Goal: Task Accomplishment & Management: Manage account settings

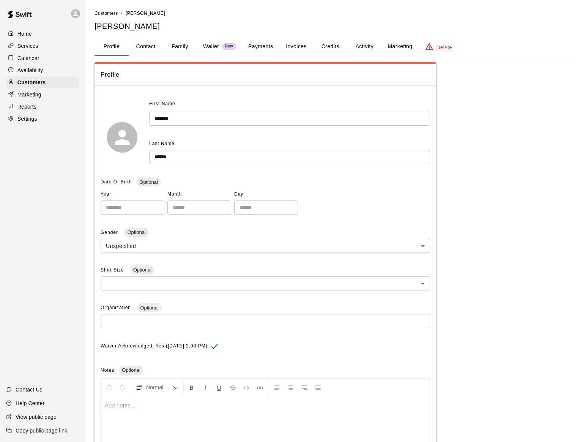
click at [493, 191] on div "**********" at bounding box center [334, 276] width 479 height 428
click at [44, 81] on p "Customers" at bounding box center [31, 83] width 28 height 8
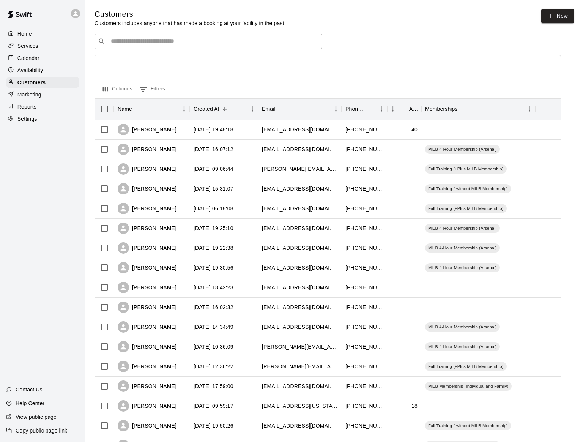
click at [34, 60] on p "Calendar" at bounding box center [28, 58] width 22 height 8
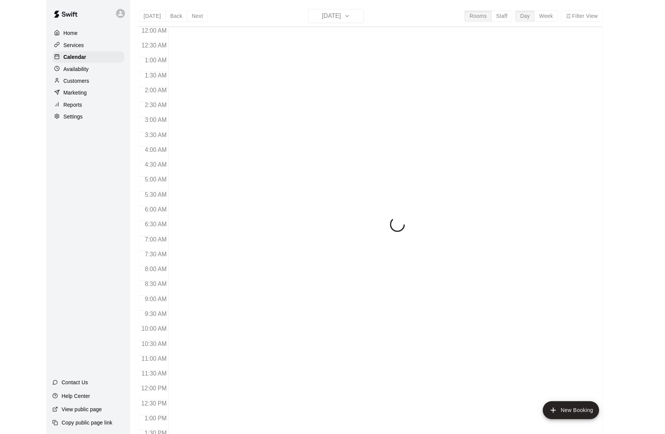
scroll to position [259, 0]
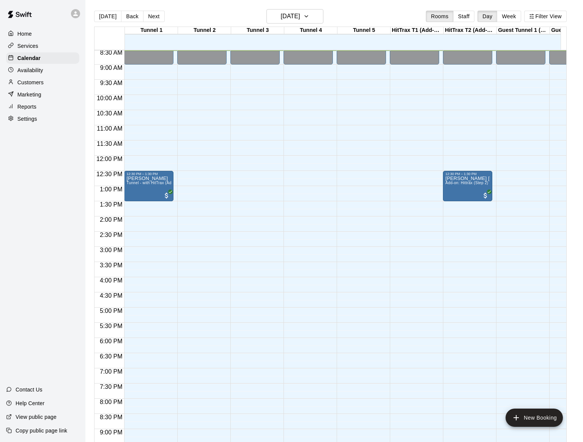
click at [309, 189] on div "12:00 AM – 9:00 AM Closed 10:00 PM – 11:59 PM Closed" at bounding box center [308, 155] width 49 height 729
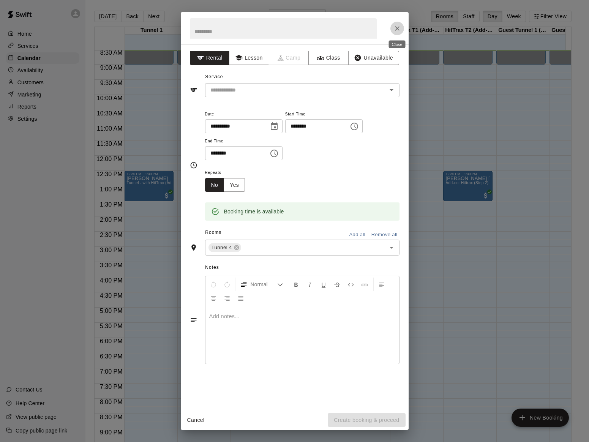
click at [398, 28] on icon "Close" at bounding box center [397, 28] width 5 height 5
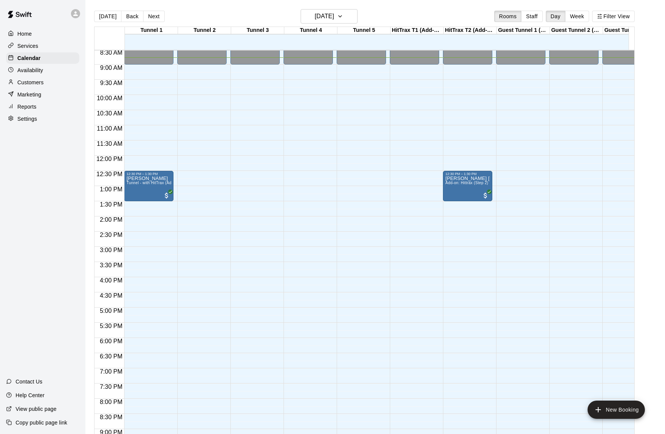
click at [29, 44] on p "Services" at bounding box center [27, 46] width 21 height 8
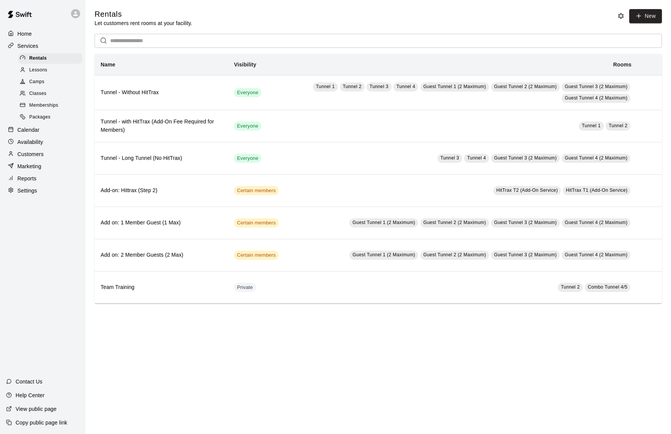
click at [40, 103] on span "Memberships" at bounding box center [43, 106] width 29 height 8
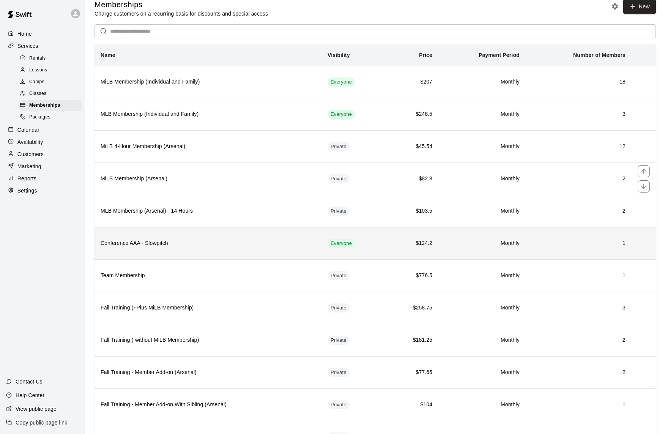
scroll to position [82, 0]
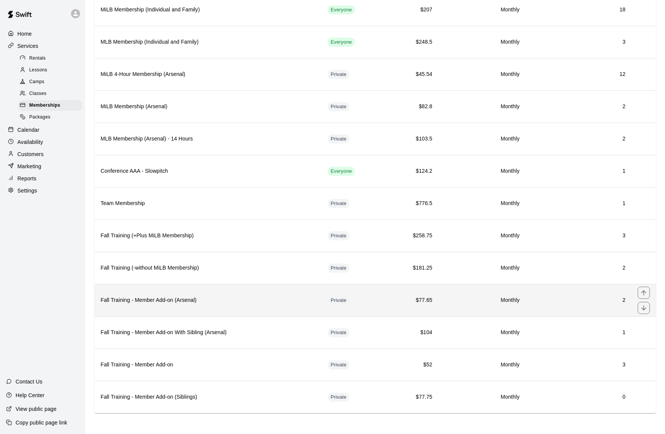
click at [549, 306] on td "2" at bounding box center [579, 300] width 106 height 32
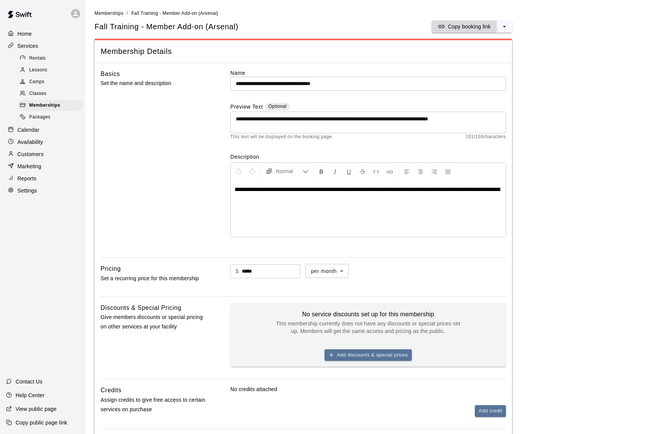
click at [489, 26] on p "Copy booking link" at bounding box center [469, 27] width 43 height 8
click at [35, 150] on p "Customers" at bounding box center [30, 154] width 26 height 8
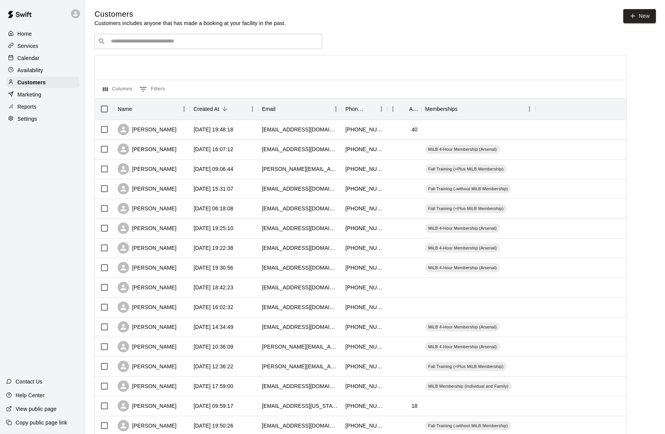
click at [196, 44] on input "Search customers by name or email" at bounding box center [214, 42] width 210 height 8
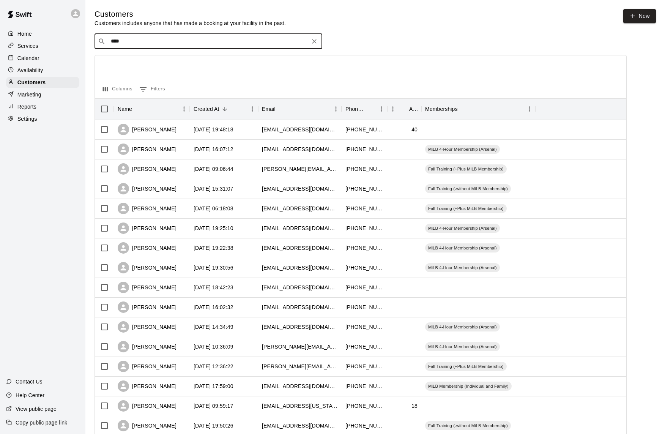
type input "*****"
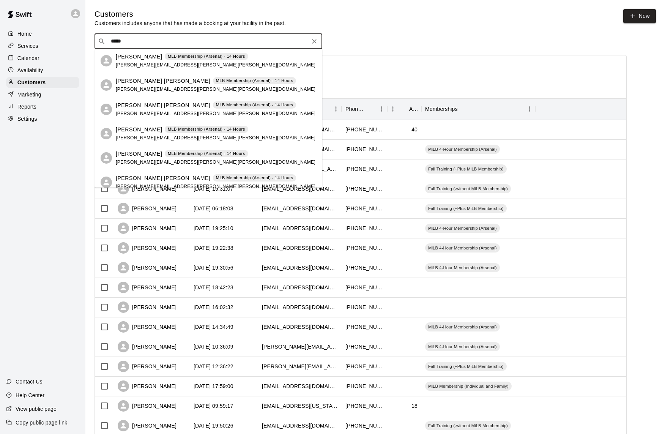
click at [126, 58] on p "[PERSON_NAME]" at bounding box center [139, 57] width 46 height 8
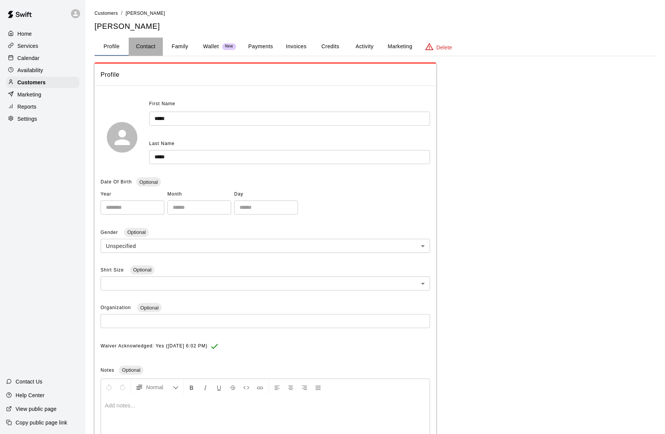
click at [154, 45] on button "Contact" at bounding box center [146, 47] width 34 height 18
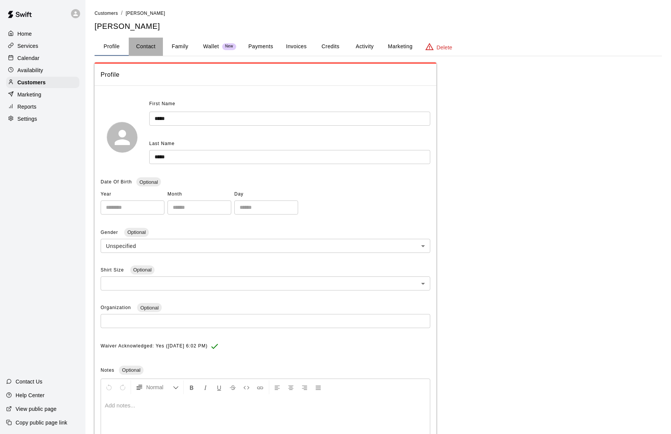
select select "**"
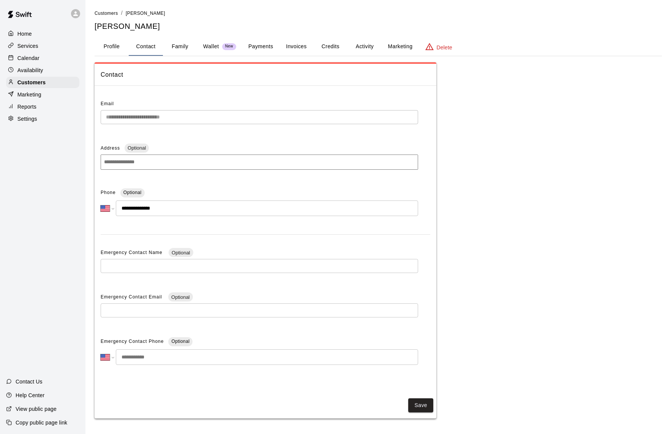
click at [159, 203] on input "**********" at bounding box center [267, 208] width 302 height 16
drag, startPoint x: 159, startPoint y: 205, endPoint x: 128, endPoint y: 204, distance: 31.1
click at [128, 204] on input "**********" at bounding box center [267, 208] width 302 height 16
click at [36, 58] on p "Calendar" at bounding box center [28, 58] width 22 height 8
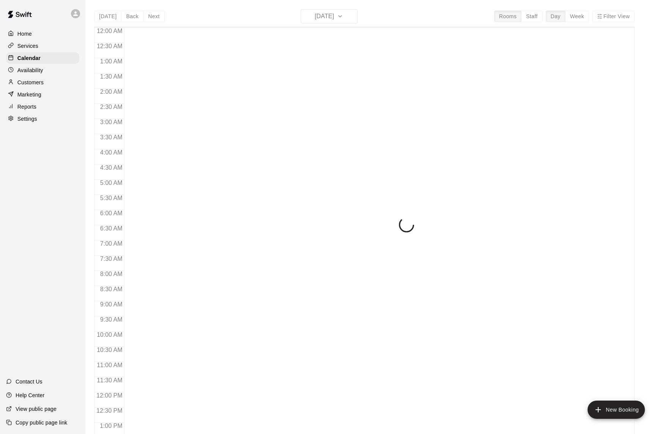
scroll to position [274, 0]
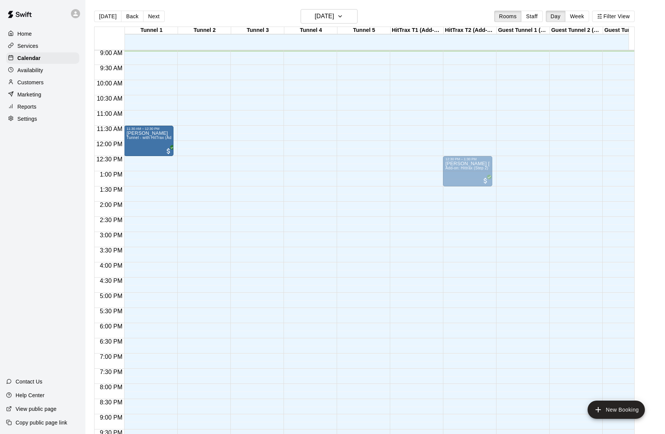
drag, startPoint x: 146, startPoint y: 165, endPoint x: 144, endPoint y: 140, distance: 24.7
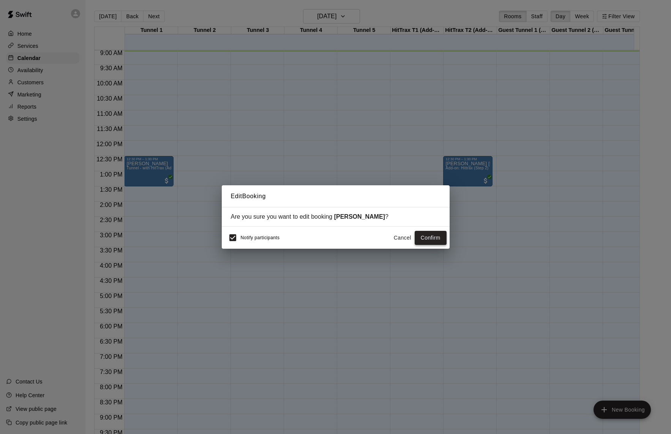
click at [420, 239] on button "Confirm" at bounding box center [431, 238] width 32 height 14
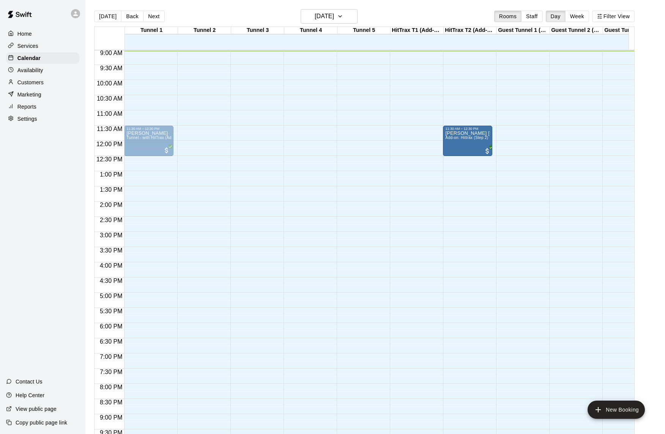
drag, startPoint x: 449, startPoint y: 175, endPoint x: 449, endPoint y: 150, distance: 25.1
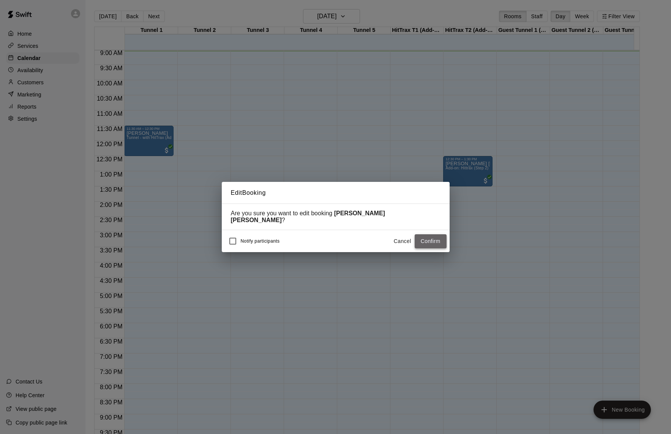
click at [434, 238] on button "Confirm" at bounding box center [431, 241] width 32 height 14
